Goal: Find specific page/section: Find specific page/section

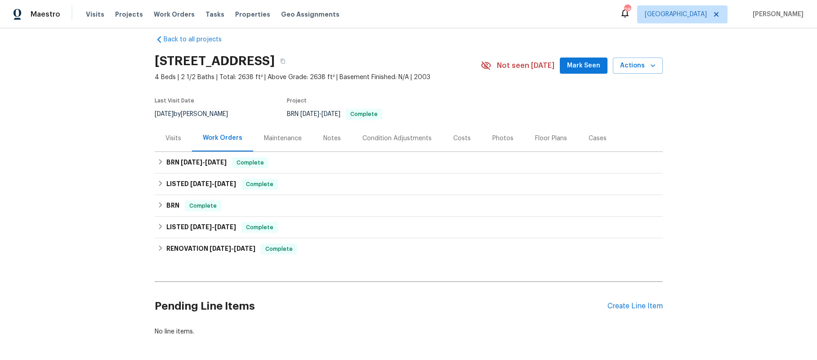
scroll to position [17, 0]
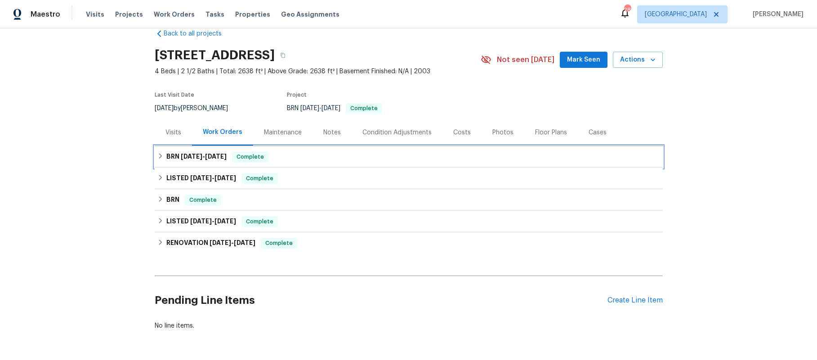
click at [157, 159] on icon at bounding box center [160, 156] width 6 height 6
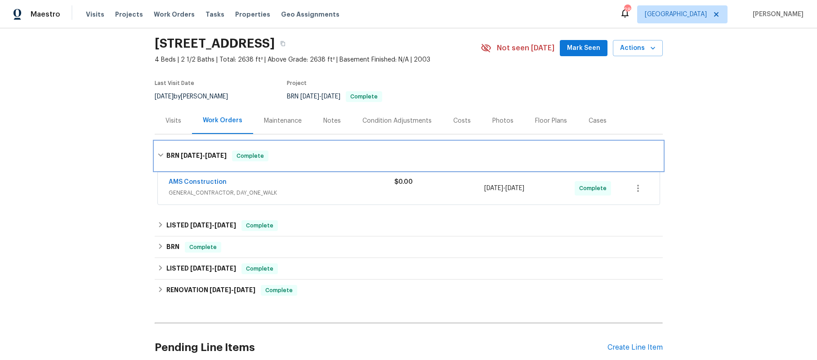
scroll to position [109, 0]
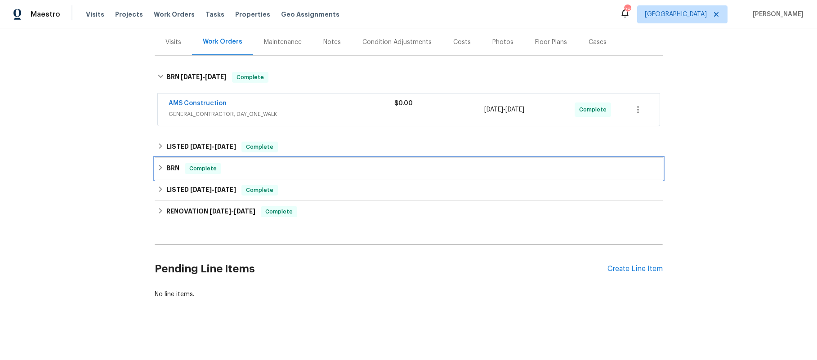
click at [160, 171] on icon at bounding box center [160, 168] width 6 height 6
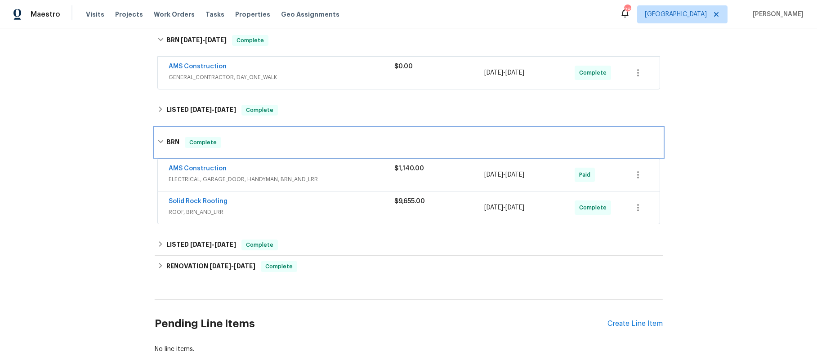
scroll to position [150, 0]
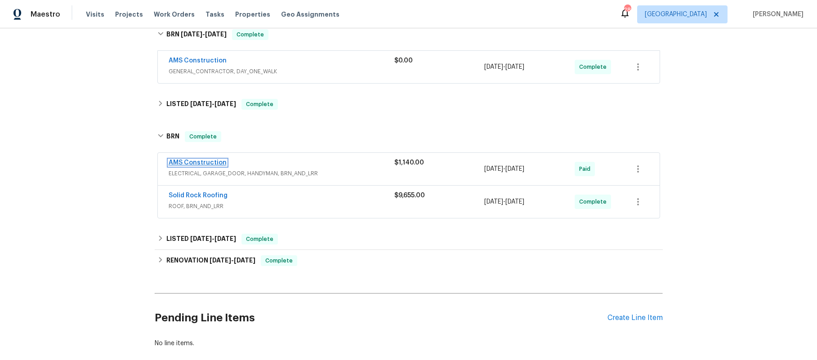
click at [192, 166] on link "AMS Construction" at bounding box center [198, 163] width 58 height 6
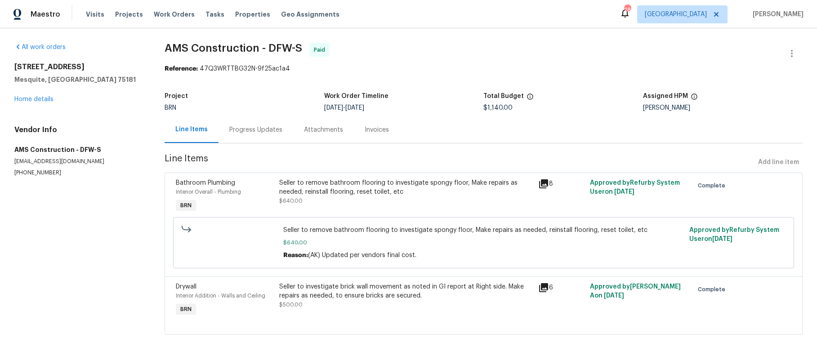
scroll to position [29, 0]
click at [539, 182] on icon at bounding box center [543, 184] width 11 height 11
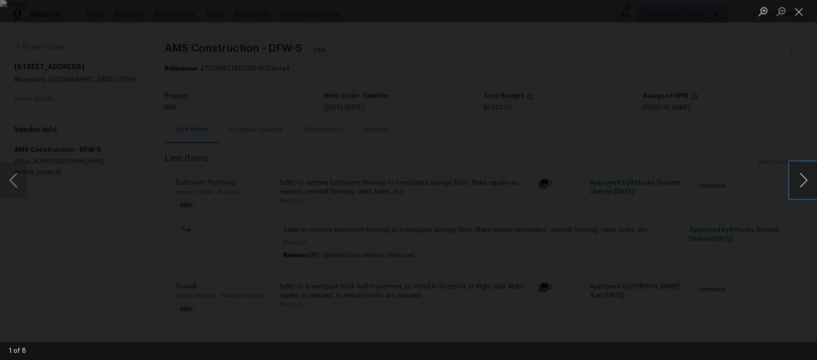
click at [805, 176] on button "Next image" at bounding box center [803, 180] width 27 height 36
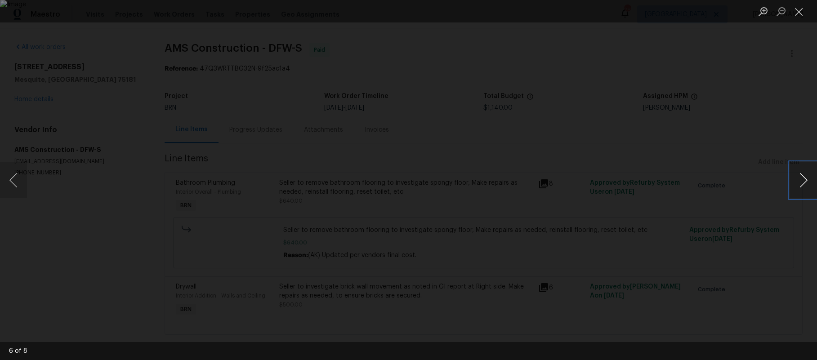
click at [805, 176] on button "Next image" at bounding box center [803, 180] width 27 height 36
drag, startPoint x: 795, startPoint y: 13, endPoint x: 767, endPoint y: 24, distance: 30.7
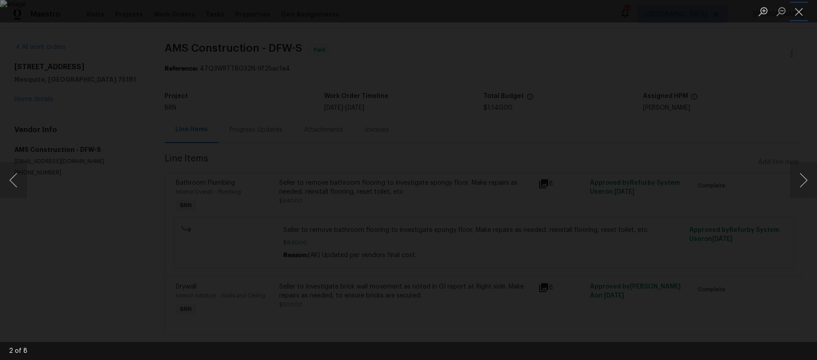
click at [793, 14] on button "Close lightbox" at bounding box center [799, 12] width 18 height 16
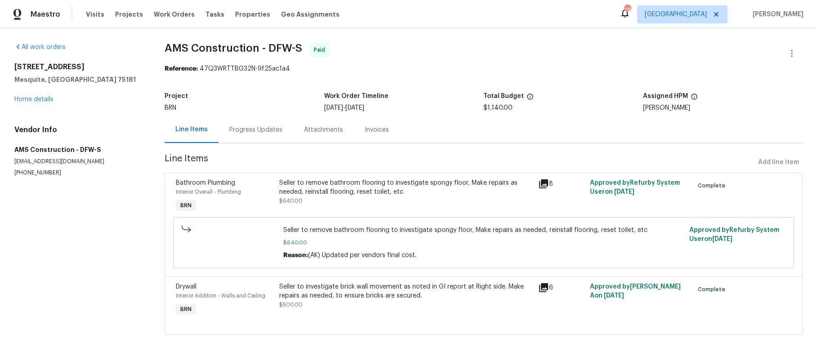
scroll to position [52, 0]
click at [266, 125] on div "Progress Updates" at bounding box center [255, 129] width 53 height 9
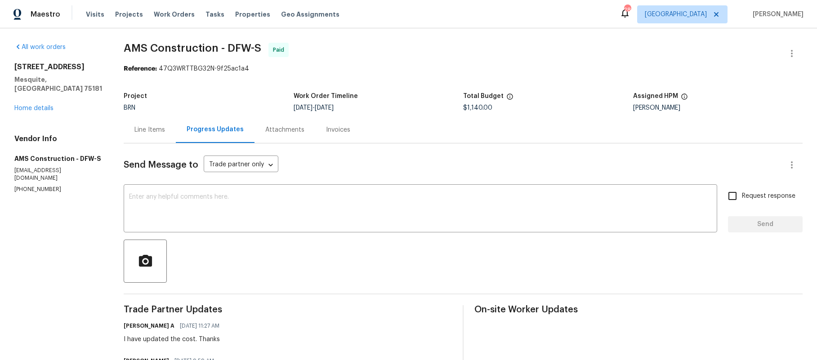
click at [150, 134] on div "Line Items" at bounding box center [149, 129] width 31 height 9
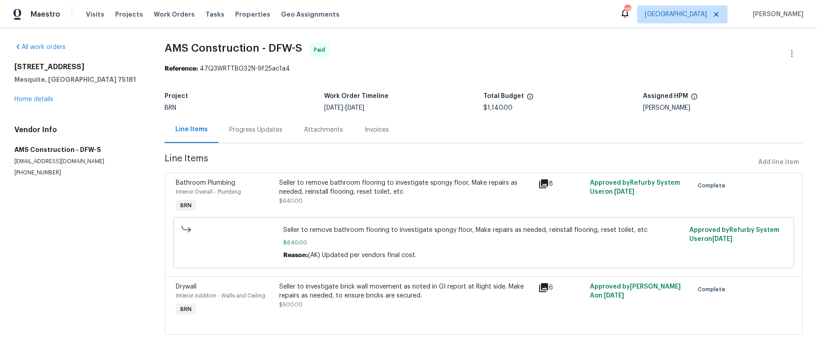
scroll to position [52, 0]
click at [539, 179] on icon at bounding box center [543, 183] width 9 height 9
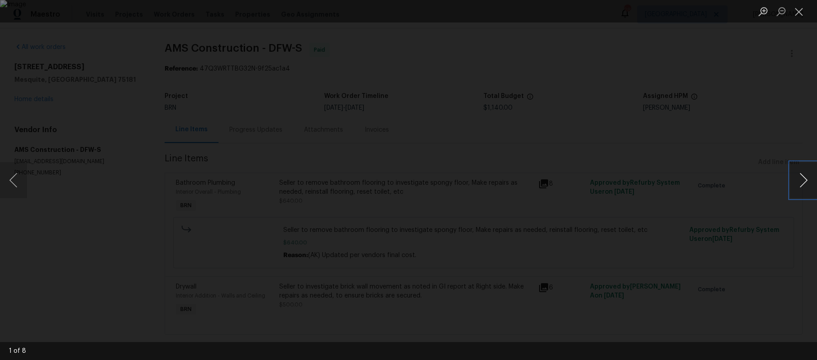
click at [801, 176] on button "Next image" at bounding box center [803, 180] width 27 height 36
click at [801, 175] on button "Next image" at bounding box center [803, 180] width 27 height 36
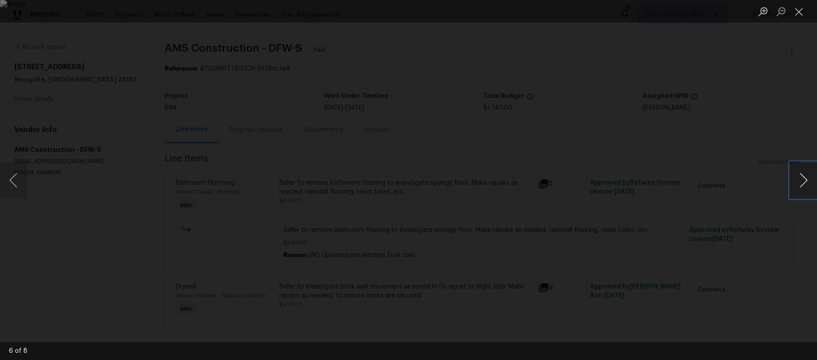
click at [801, 175] on button "Next image" at bounding box center [803, 180] width 27 height 36
drag, startPoint x: 12, startPoint y: 181, endPoint x: 20, endPoint y: 176, distance: 9.5
click at [17, 178] on button "Previous image" at bounding box center [13, 180] width 27 height 36
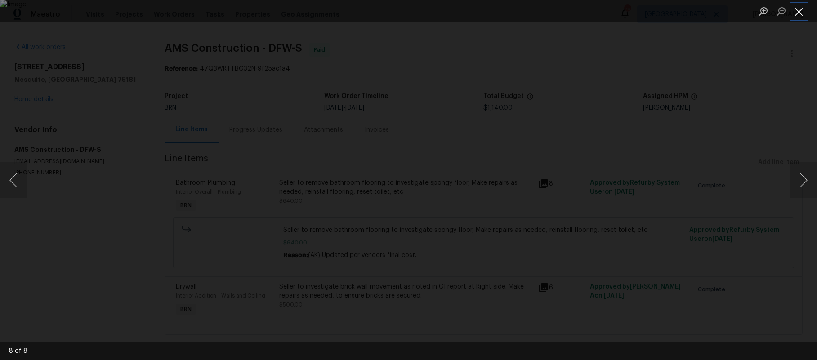
click at [798, 12] on button "Close lightbox" at bounding box center [799, 12] width 18 height 16
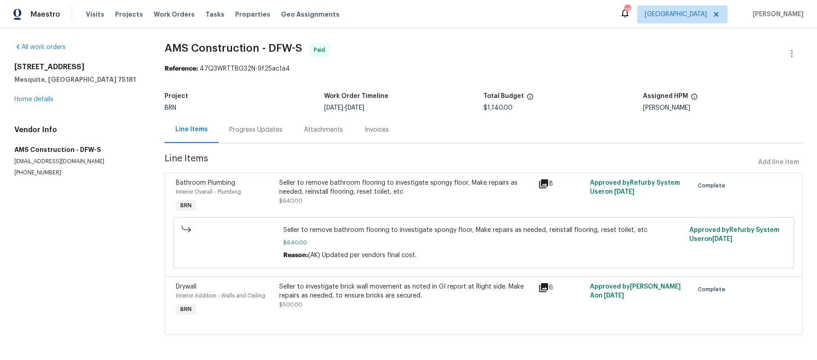
scroll to position [0, 0]
